Goal: Transaction & Acquisition: Purchase product/service

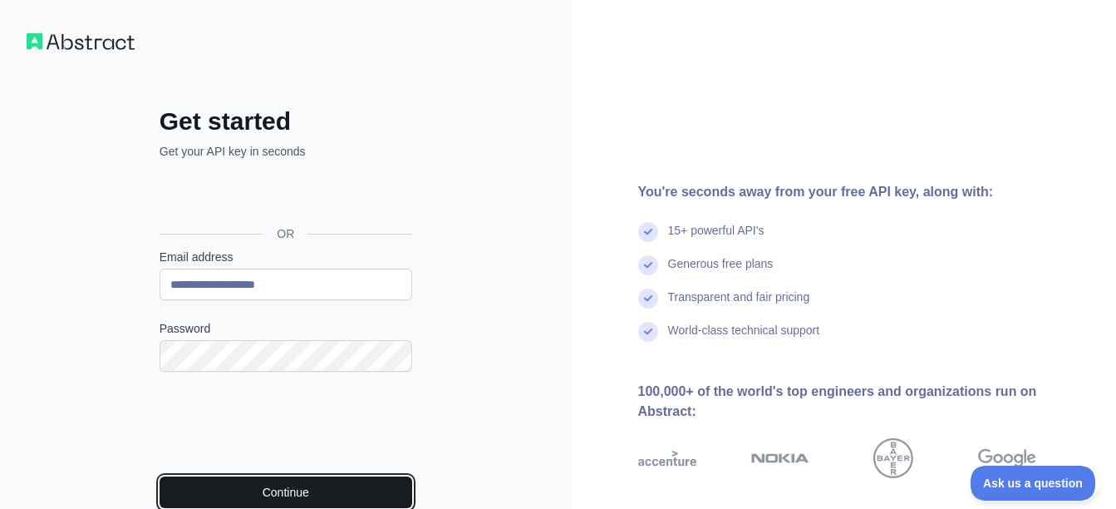
click at [330, 476] on button "Continue" at bounding box center [286, 492] width 253 height 32
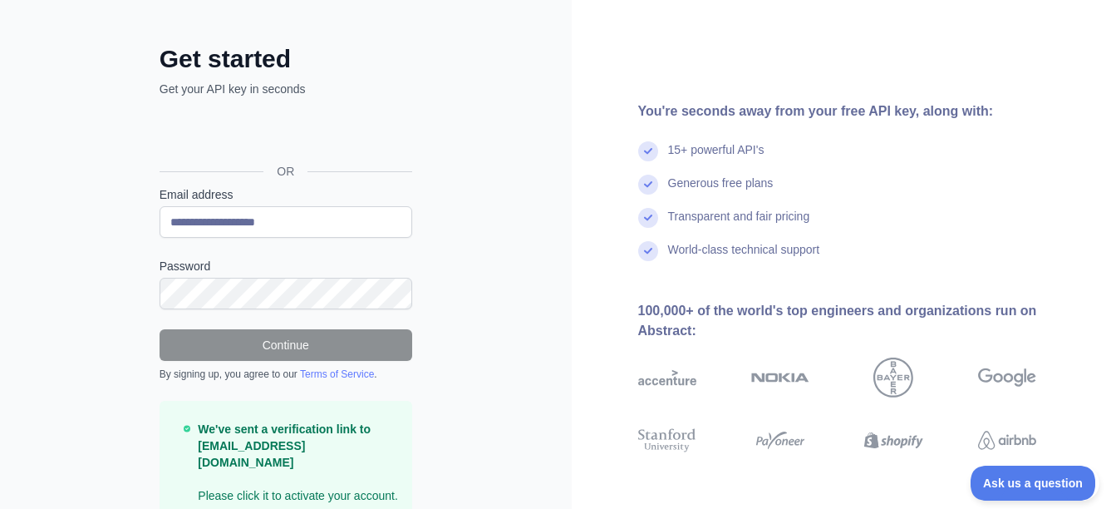
scroll to position [61, 0]
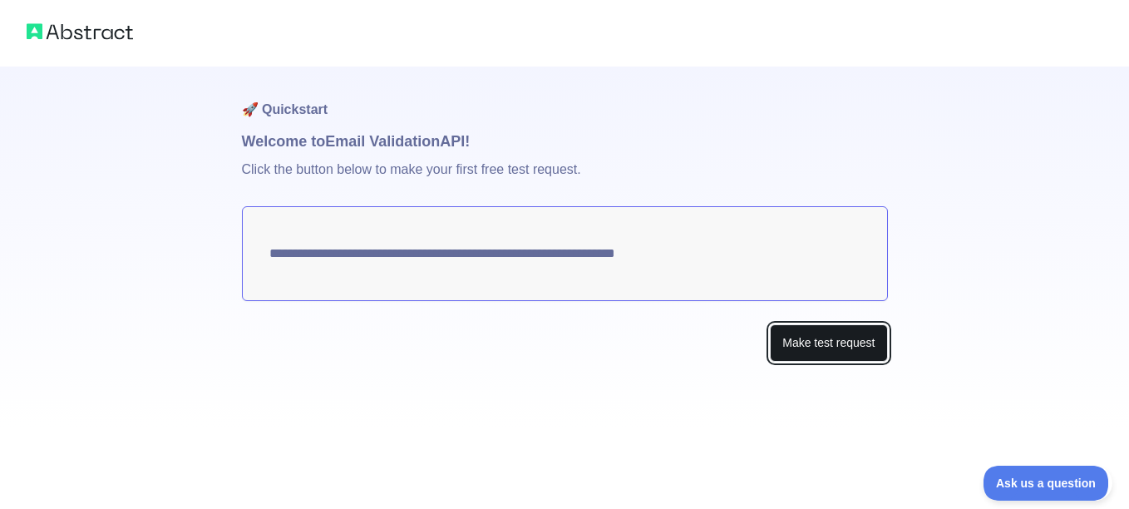
click at [784, 341] on button "Make test request" at bounding box center [828, 342] width 117 height 37
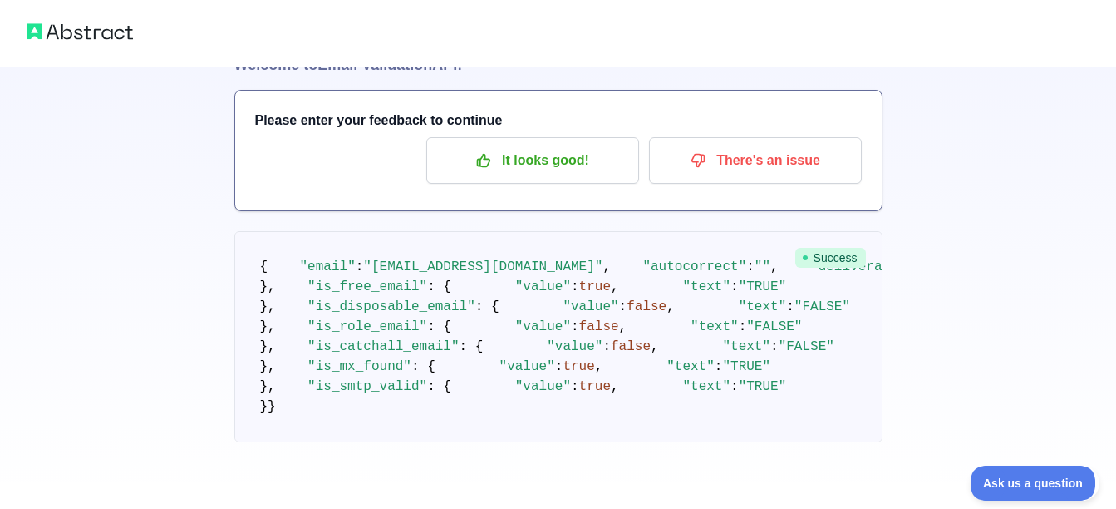
scroll to position [595, 0]
click at [139, 215] on div "🚀 Quickstart Welcome to Email Validation API! Please enter your feedback to con…" at bounding box center [558, 216] width 1116 height 585
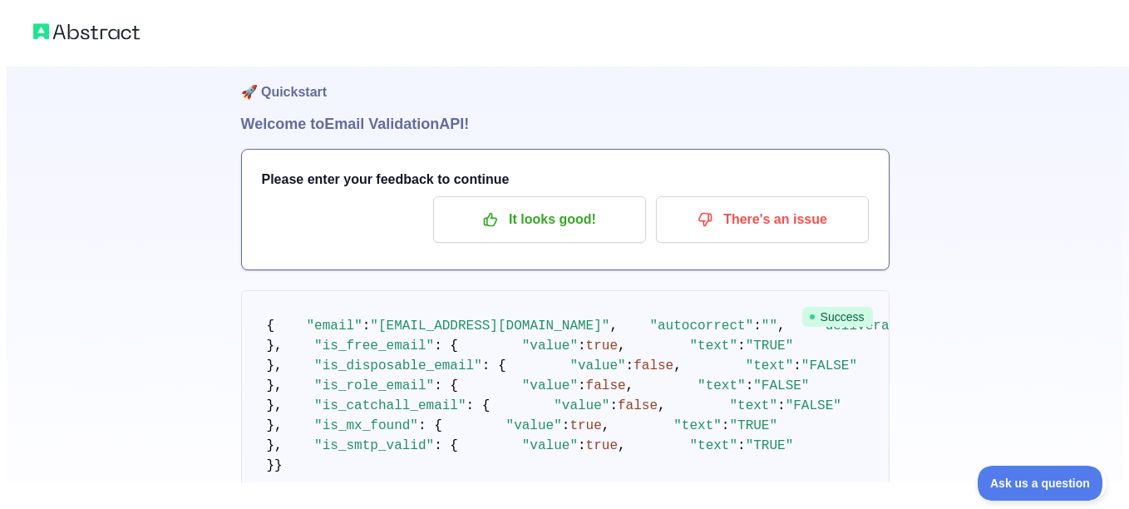
scroll to position [0, 0]
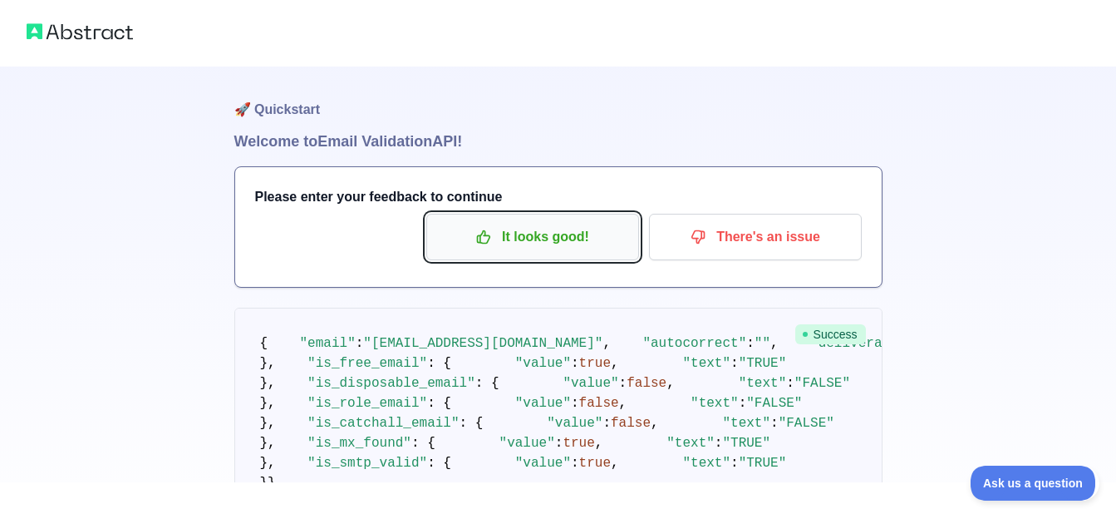
click at [483, 235] on icon "button" at bounding box center [483, 237] width 17 height 17
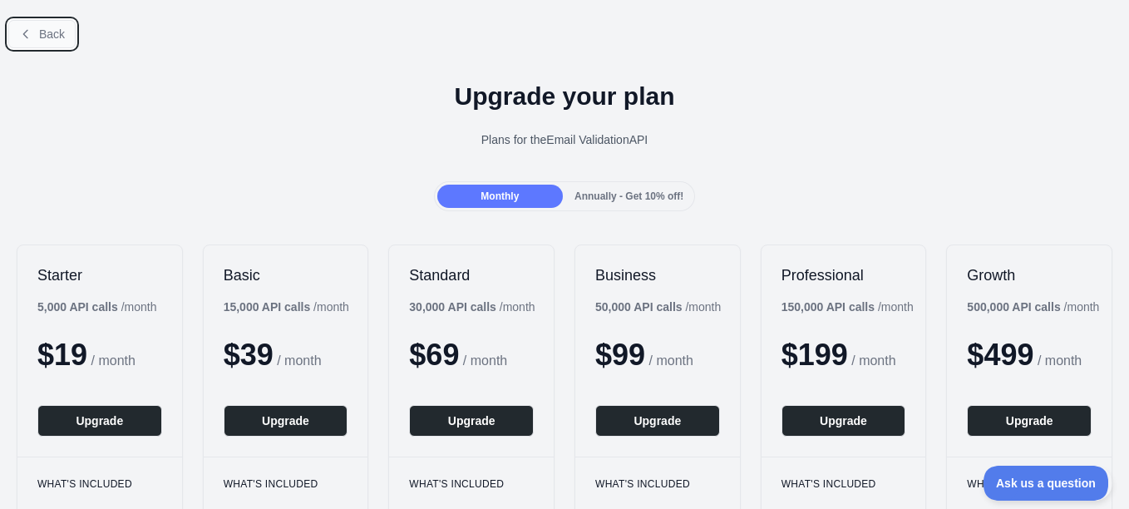
click at [26, 31] on icon at bounding box center [25, 33] width 13 height 13
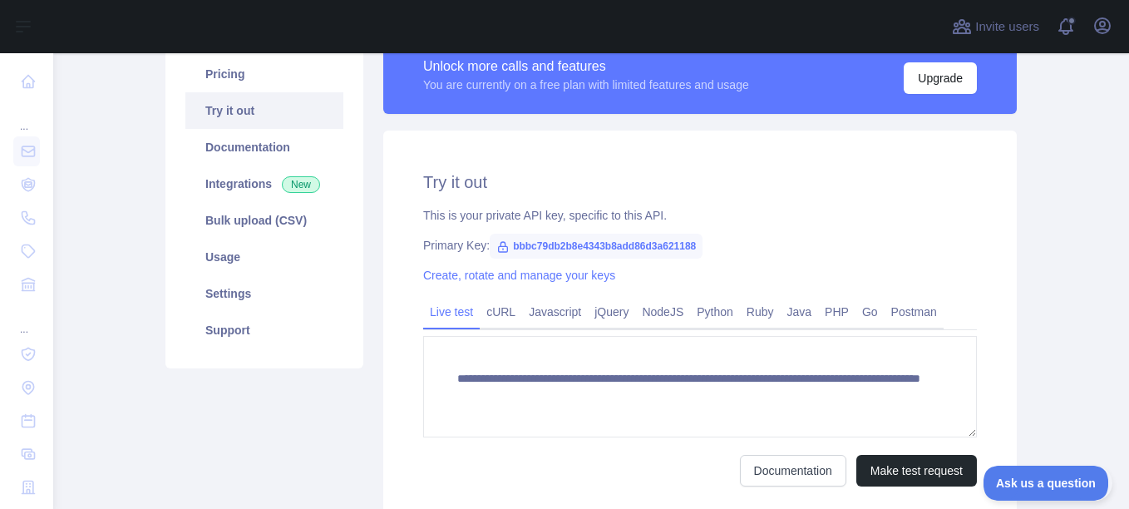
scroll to position [111, 0]
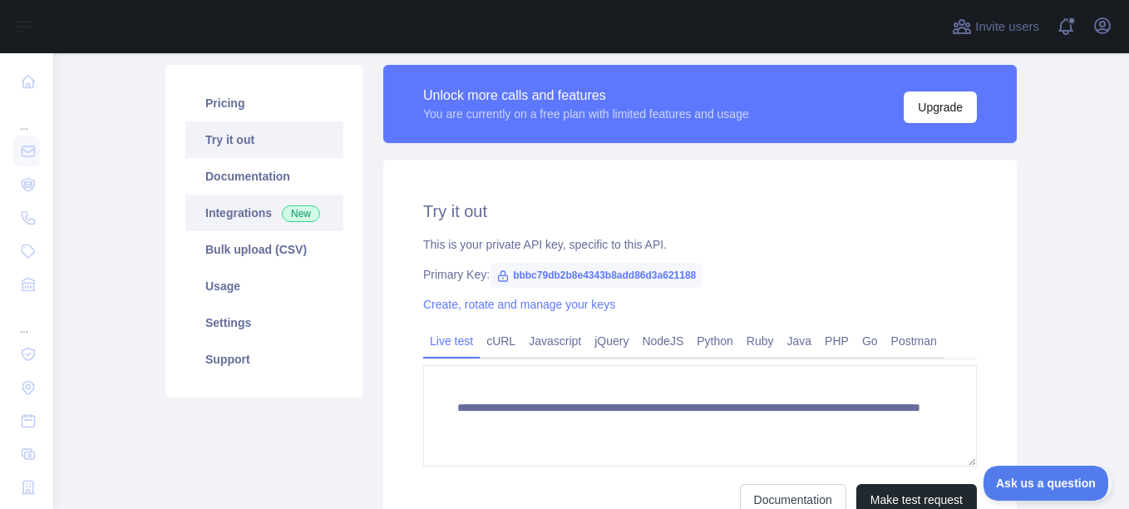
click at [224, 207] on link "Integrations New" at bounding box center [264, 212] width 158 height 37
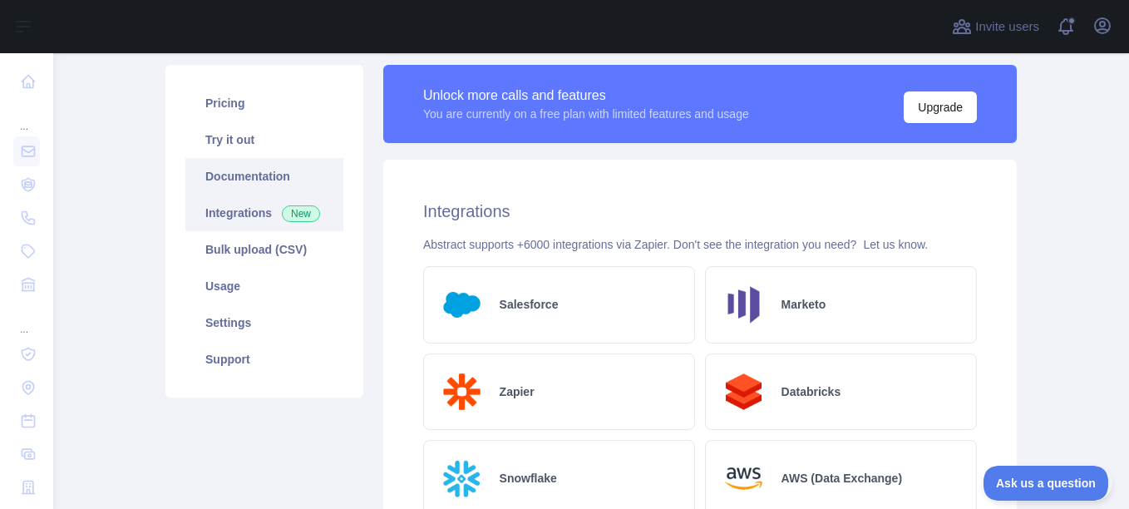
click at [248, 181] on link "Documentation" at bounding box center [264, 176] width 158 height 37
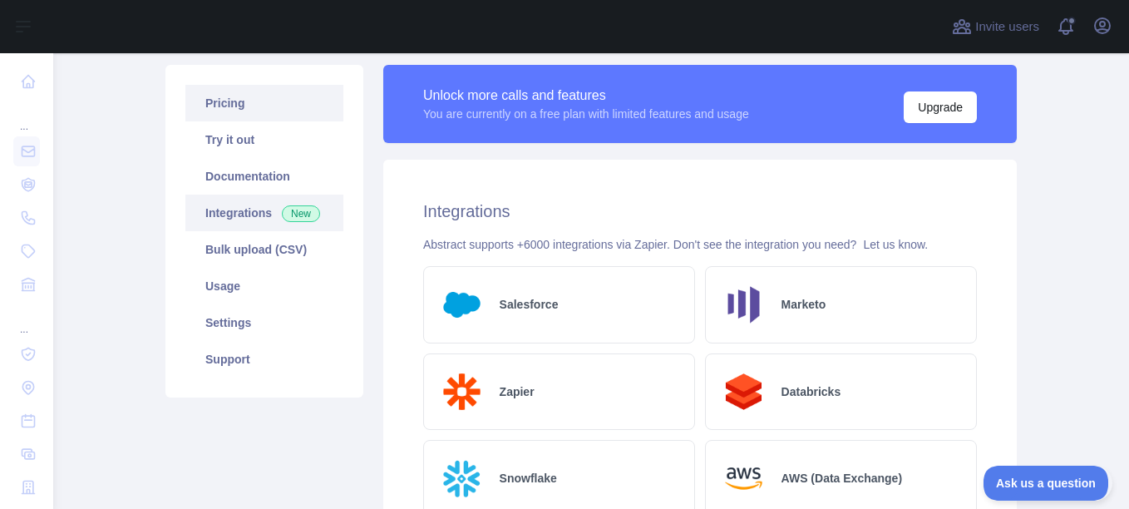
click at [238, 116] on link "Pricing" at bounding box center [264, 103] width 158 height 37
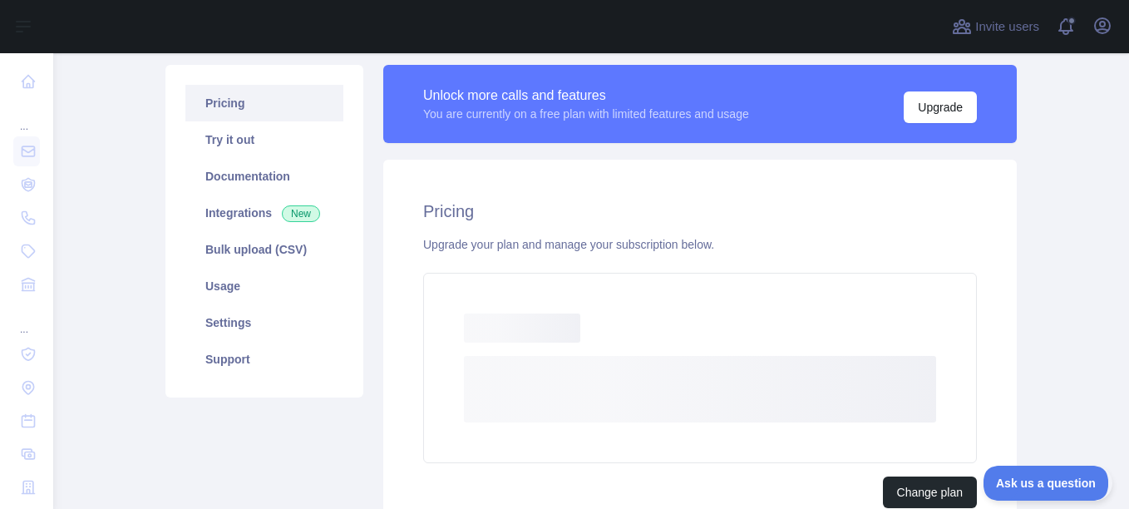
click at [238, 116] on link "Pricing" at bounding box center [264, 103] width 158 height 37
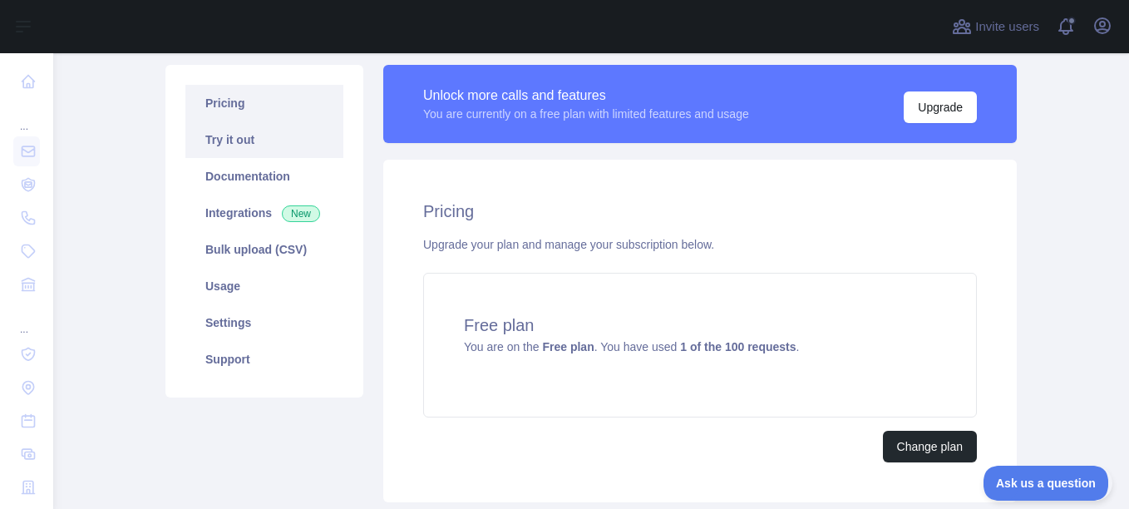
click at [230, 145] on link "Try it out" at bounding box center [264, 139] width 158 height 37
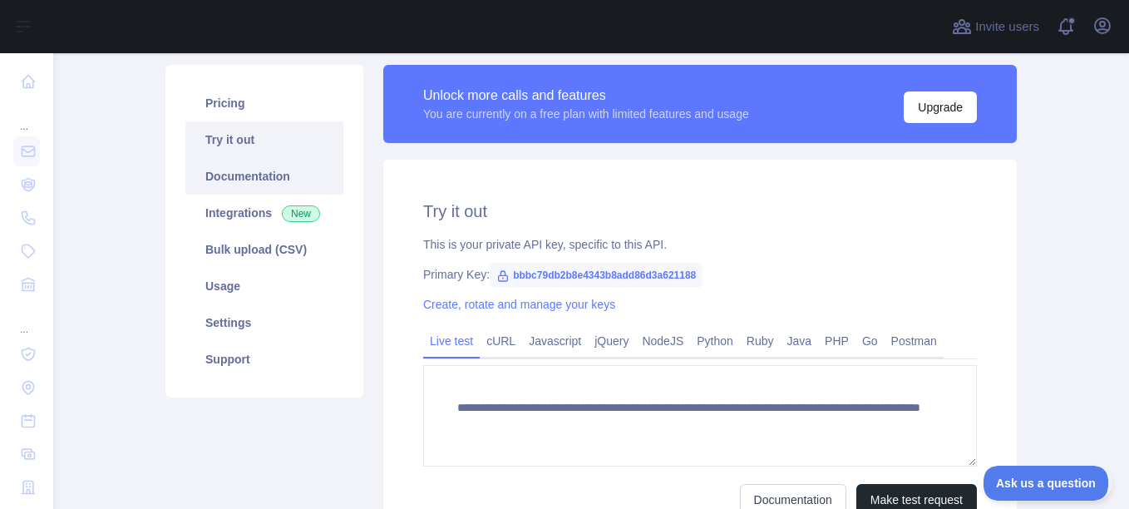
click at [207, 176] on link "Documentation" at bounding box center [264, 176] width 158 height 37
